Goal: Transaction & Acquisition: Purchase product/service

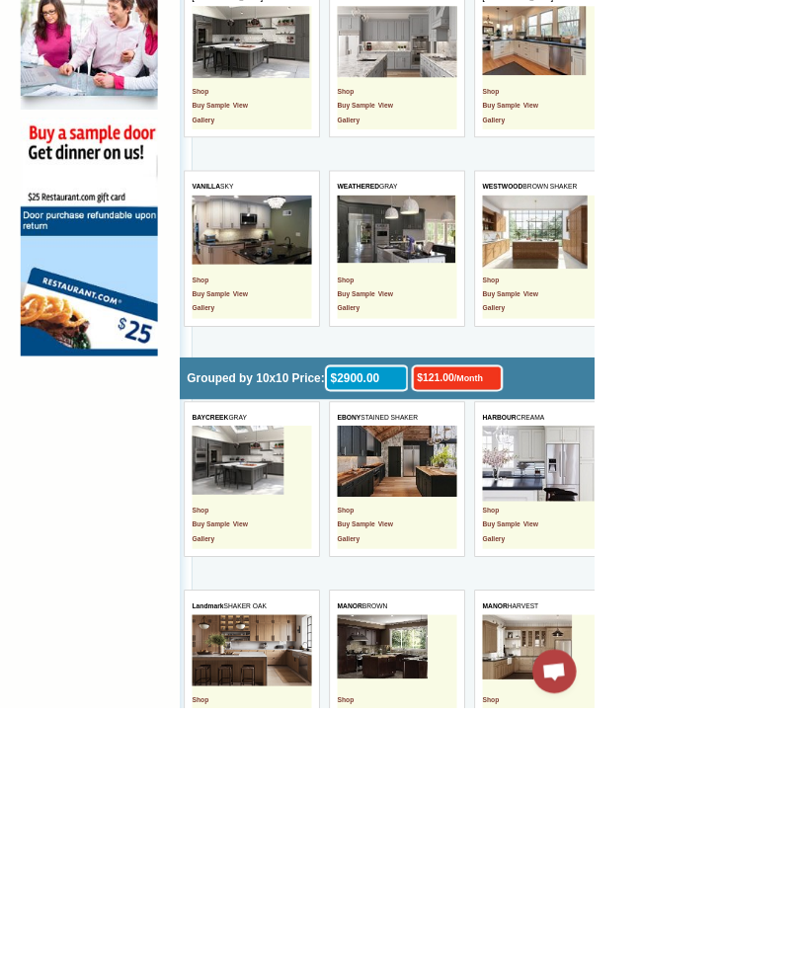
scroll to position [1431, 0]
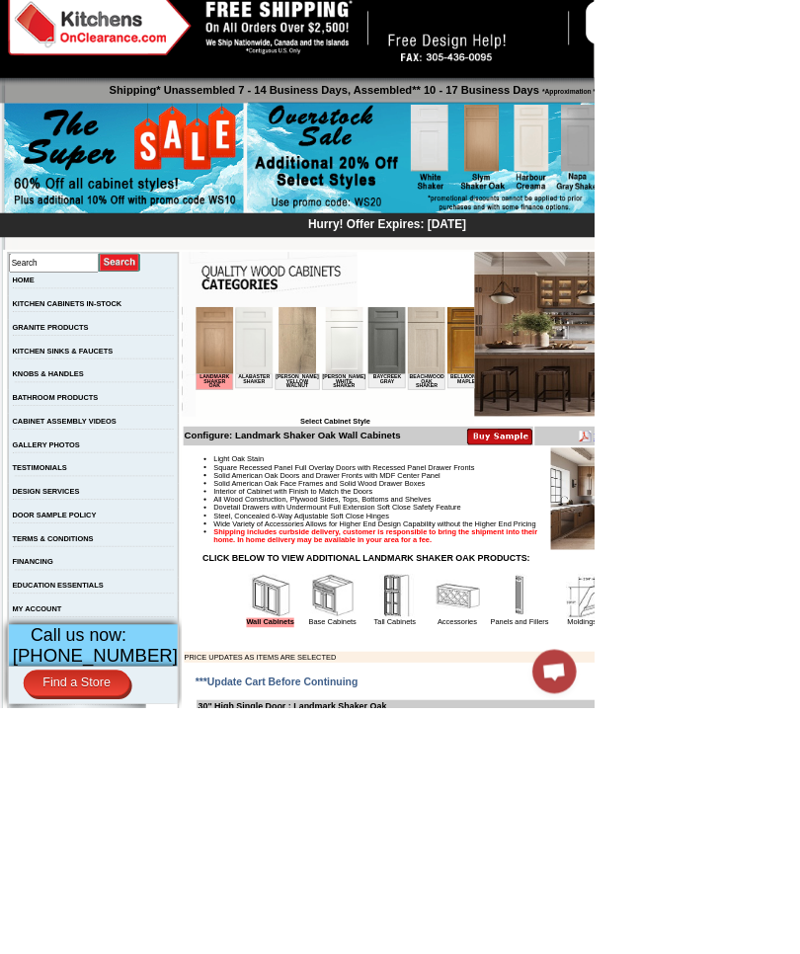
click at [211, 369] on img at bounding box center [221, 351] width 50 height 90
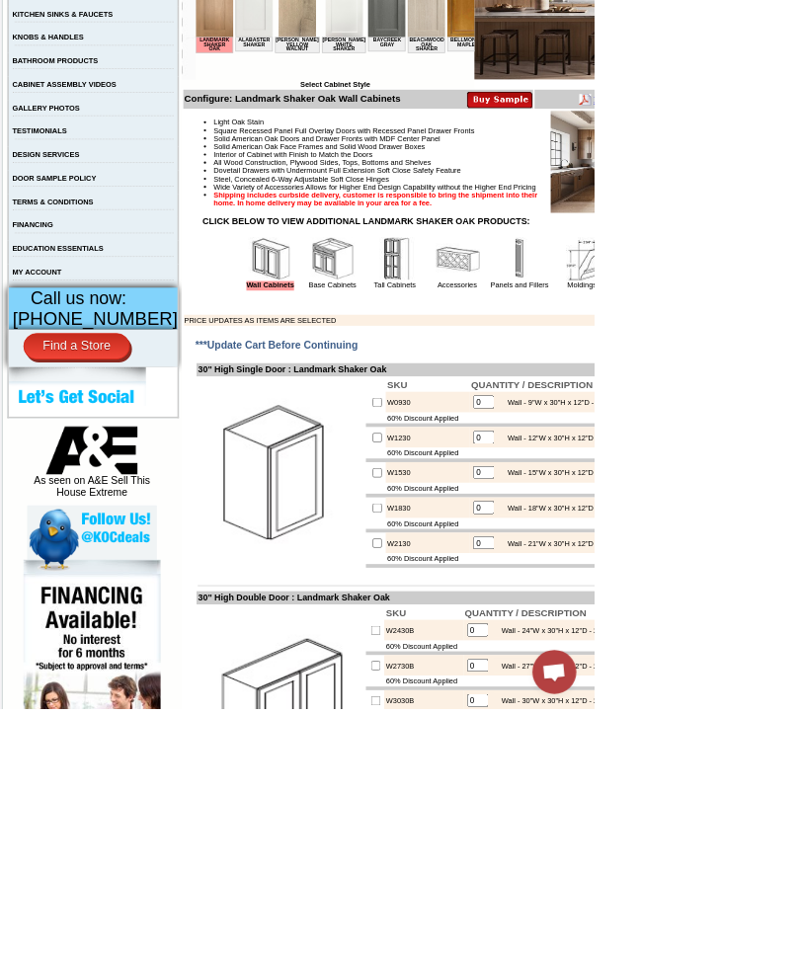
scroll to position [439, 0]
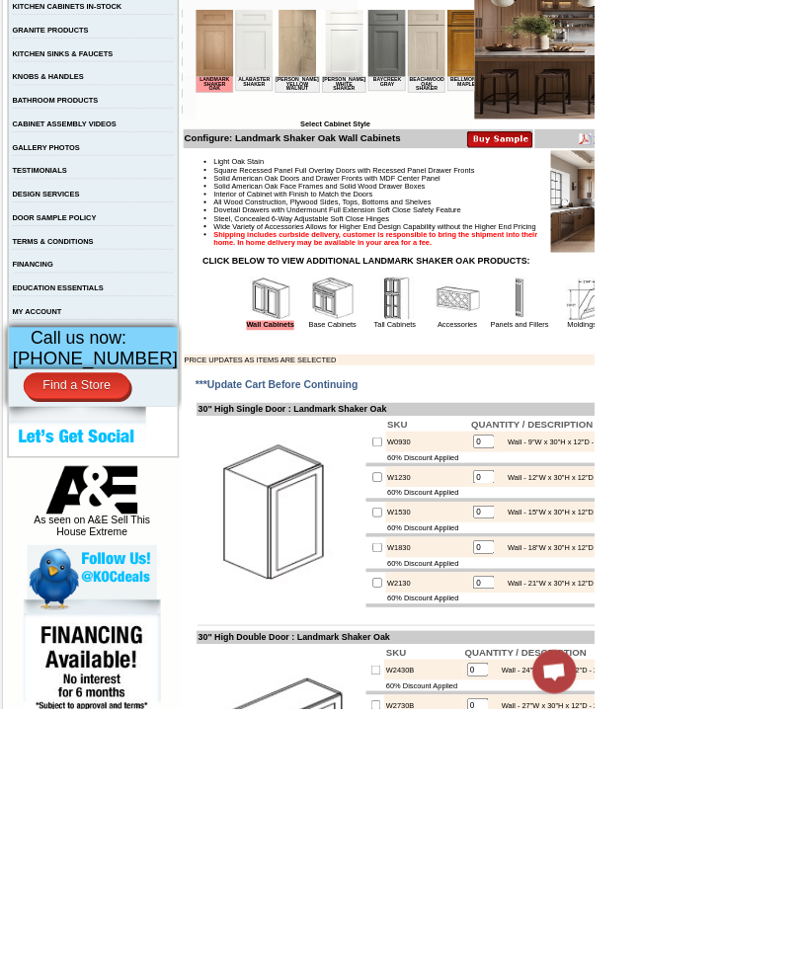
click at [424, 433] on img at bounding box center [448, 402] width 59 height 59
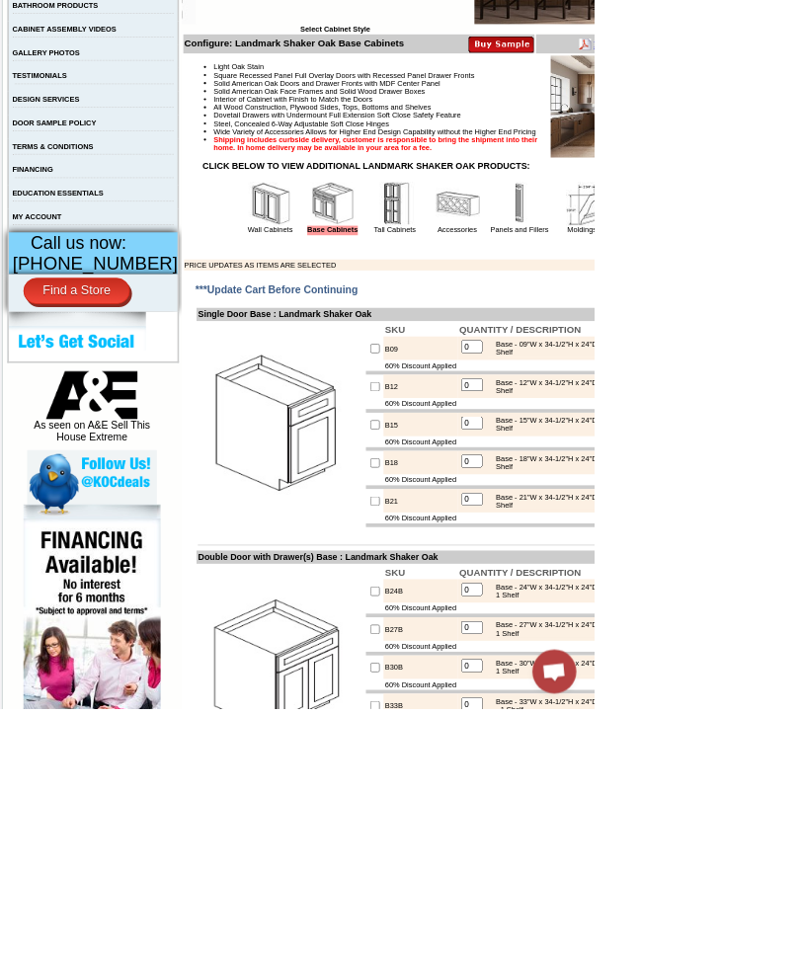
scroll to position [572, 0]
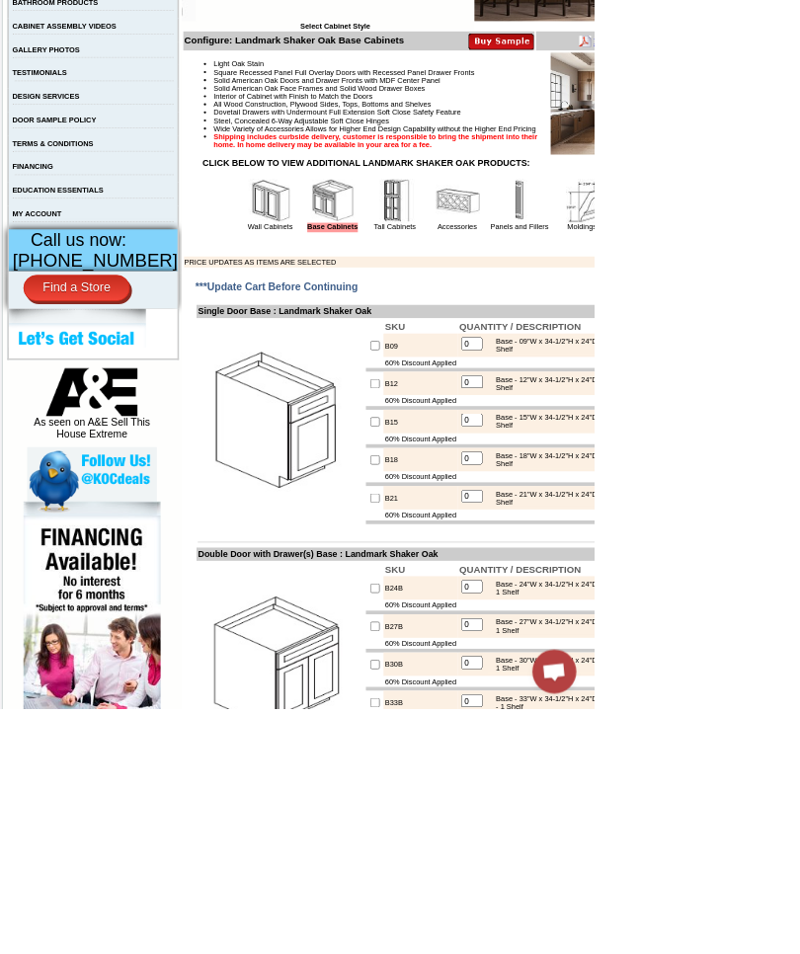
click at [469, 679] on img at bounding box center [378, 568] width 222 height 222
click at [499, 626] on input "checkbox" at bounding box center [505, 619] width 13 height 13
checkbox input "true"
type input "1"
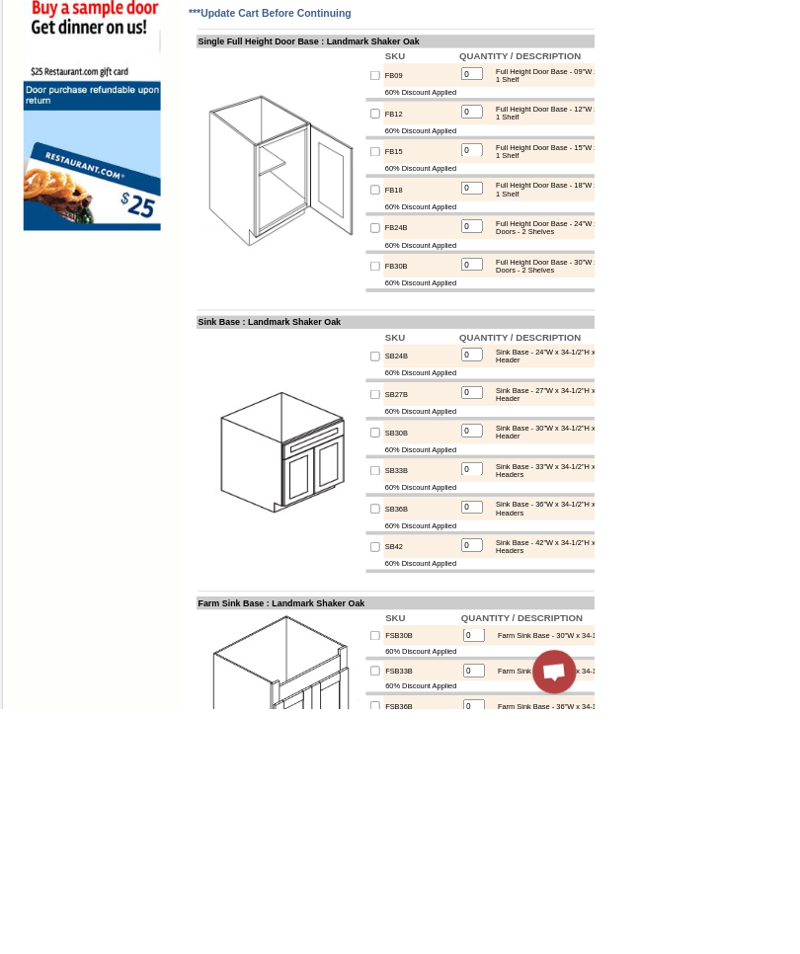
scroll to position [1648, 0]
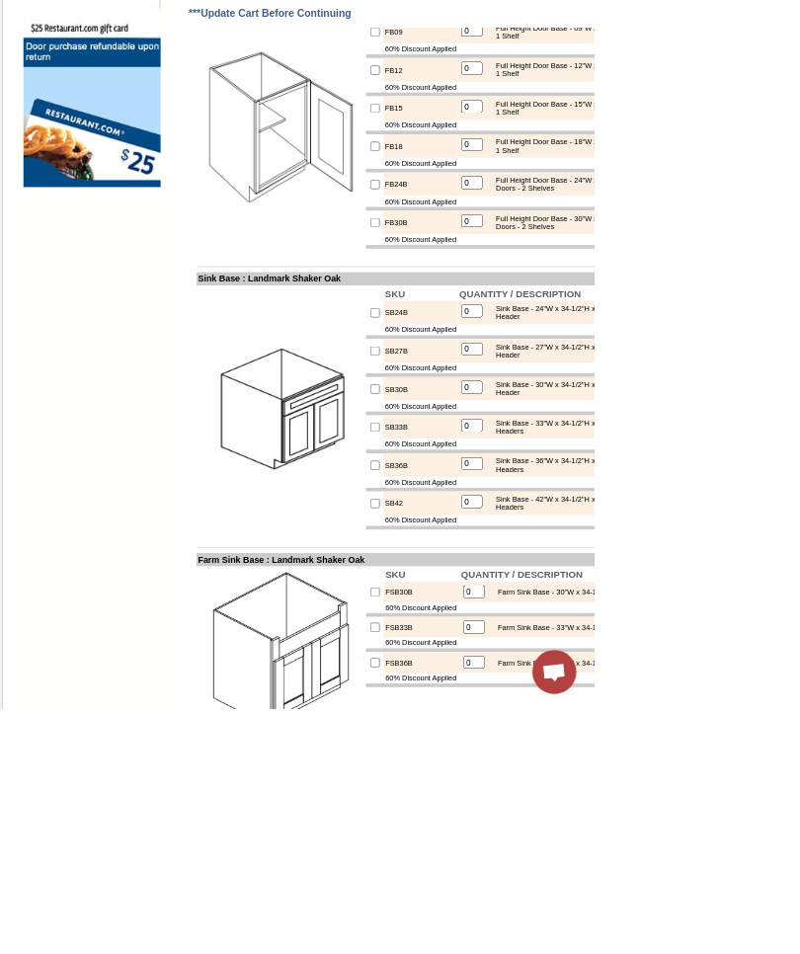
click at [799, 483] on div "Sink Base - 27"W x 34-1/2"H x 24"D - 2 Butt Doors - 1 Header" at bounding box center [791, 472] width 266 height 22
click at [466, 661] on img at bounding box center [378, 550] width 222 height 222
click at [499, 479] on input "checkbox" at bounding box center [505, 472] width 13 height 13
checkbox input "true"
type input "1"
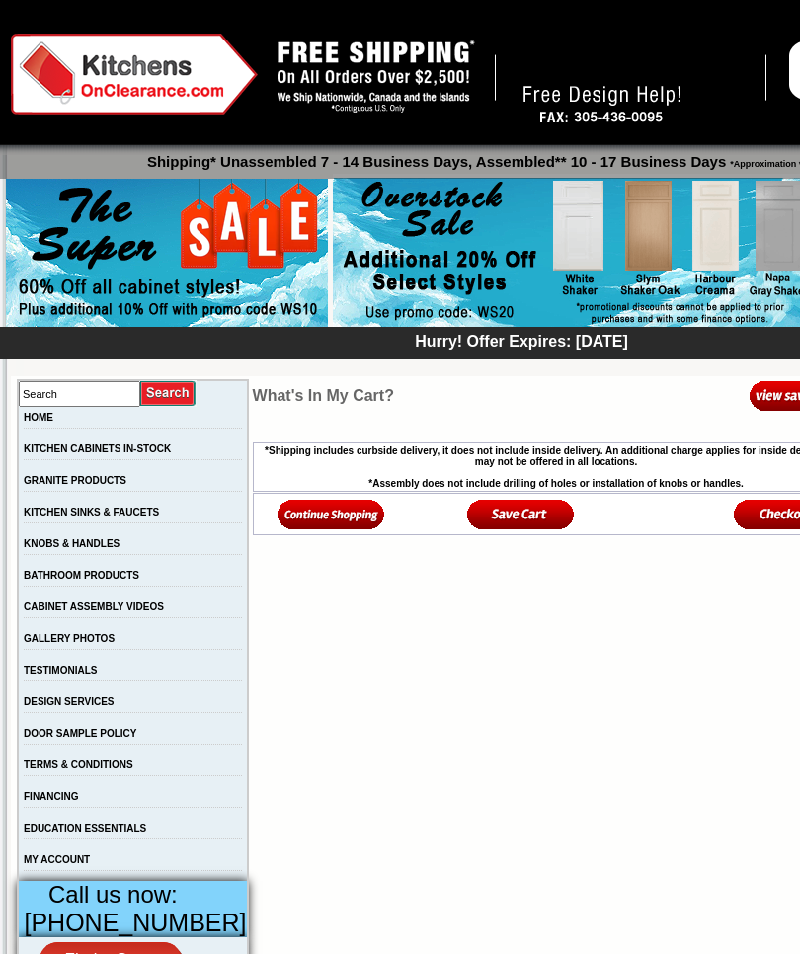
scroll to position [40, 0]
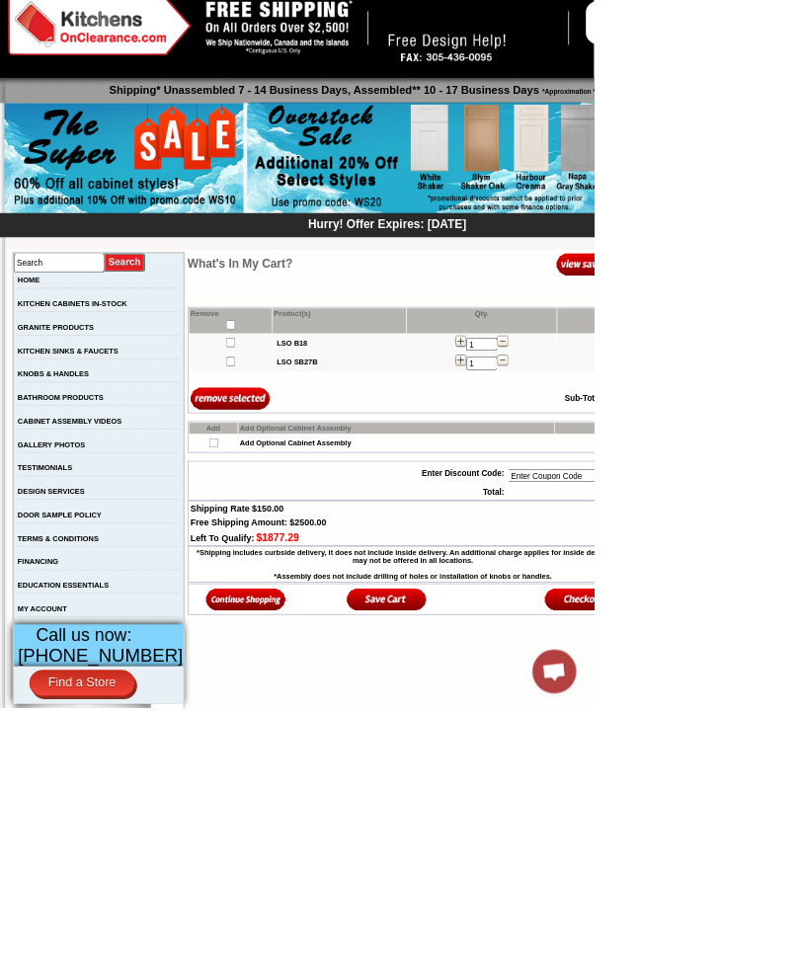
click at [302, 824] on img at bounding box center [332, 807] width 108 height 33
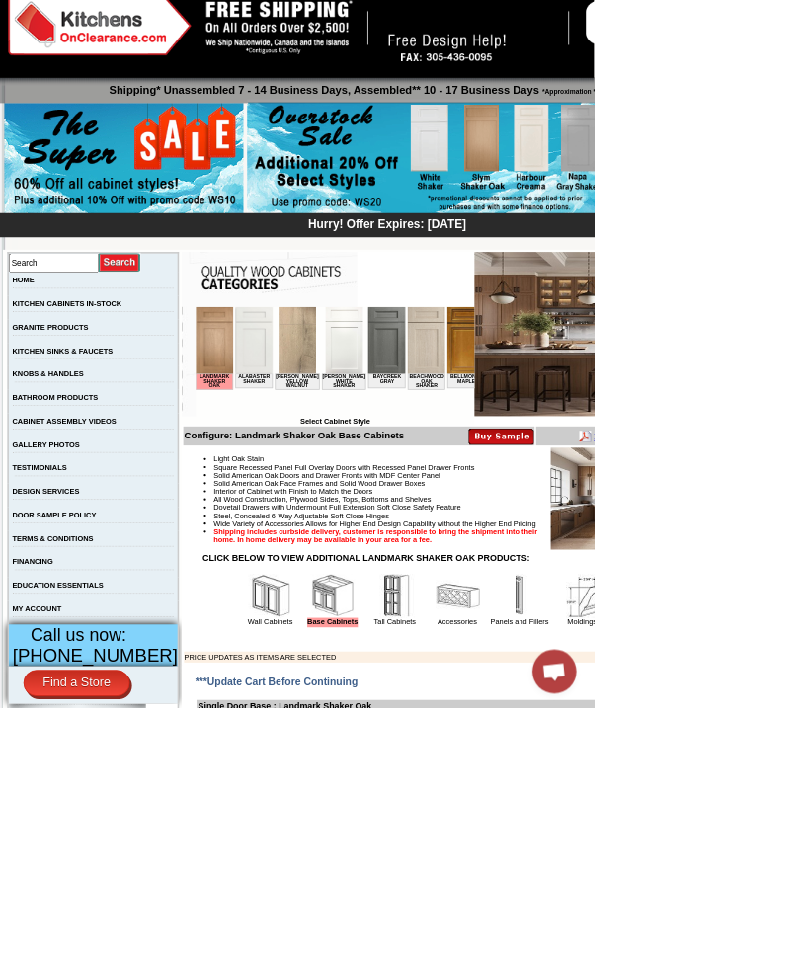
click at [343, 833] on img at bounding box center [364, 802] width 59 height 59
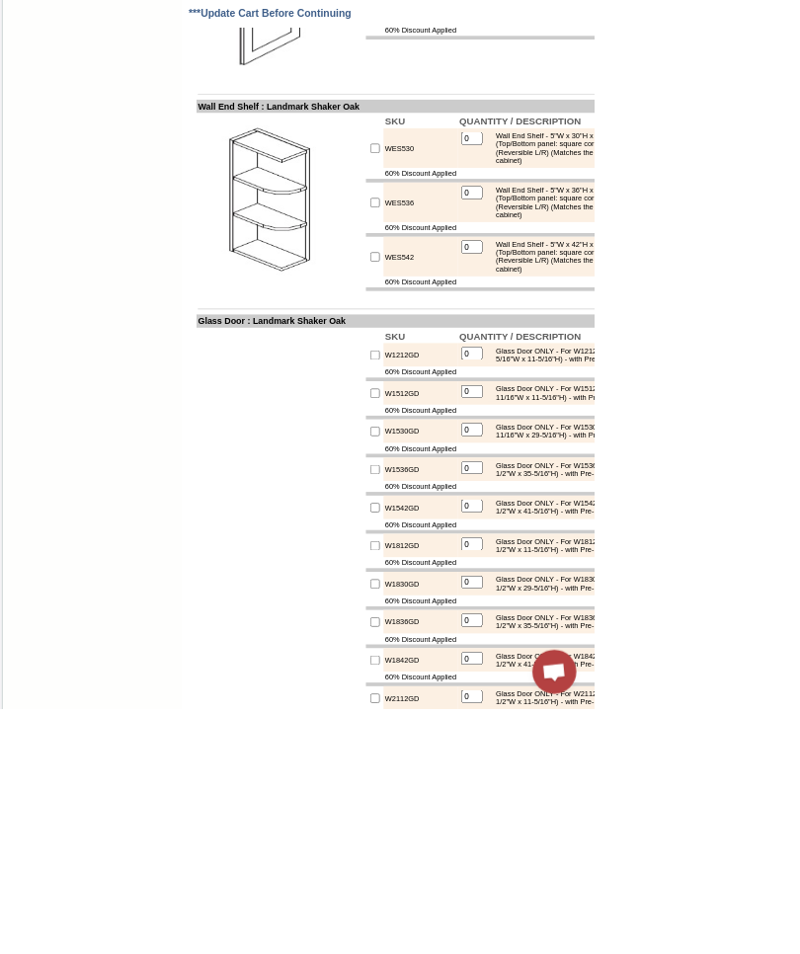
scroll to position [5986, 0]
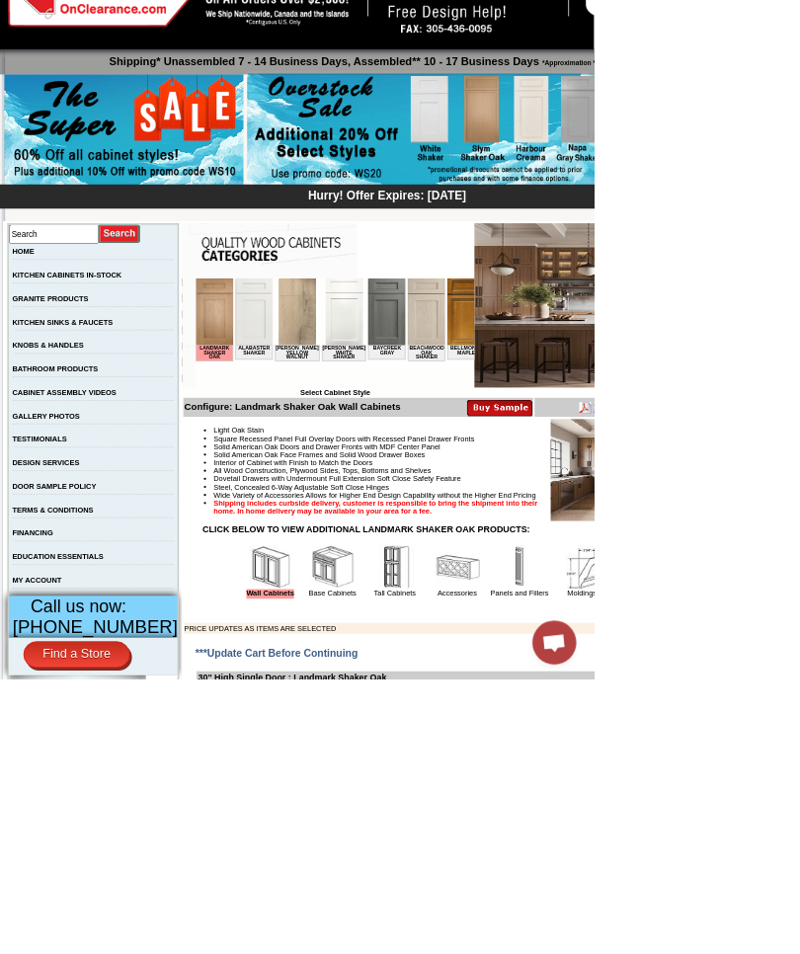
scroll to position [39, 0]
